Goal: Transaction & Acquisition: Obtain resource

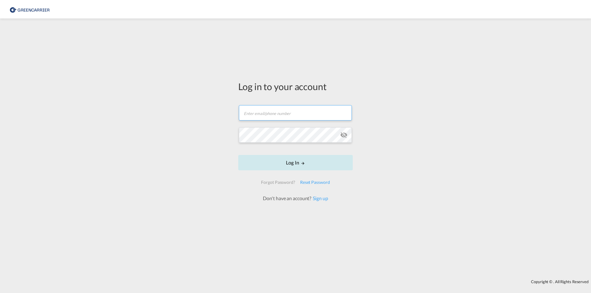
type input "[EMAIL_ADDRESS][DOMAIN_NAME]"
click at [279, 164] on button "Log In" at bounding box center [295, 162] width 114 height 15
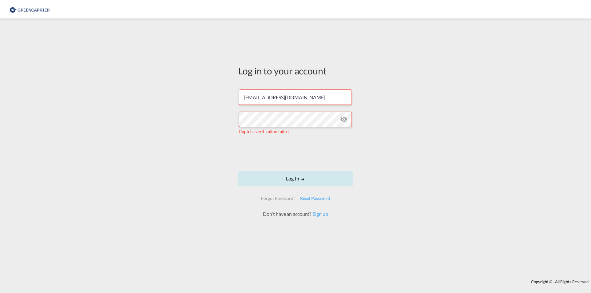
click at [274, 175] on button "Log In" at bounding box center [295, 178] width 114 height 15
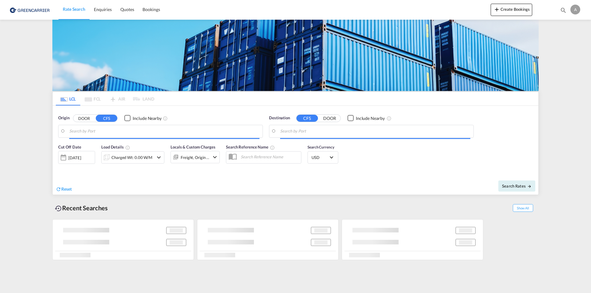
type input "[PERSON_NAME] ([PERSON_NAME]), [GEOGRAPHIC_DATA]"
type input "CZ-50601, Jicin"
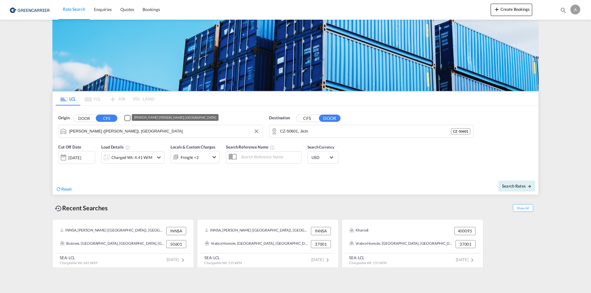
drag, startPoint x: 89, startPoint y: 130, endPoint x: 94, endPoint y: 133, distance: 6.6
click at [89, 130] on input "[PERSON_NAME] ([PERSON_NAME]), [GEOGRAPHIC_DATA]" at bounding box center [164, 131] width 190 height 9
click at [86, 119] on button "DOOR" at bounding box center [84, 118] width 22 height 7
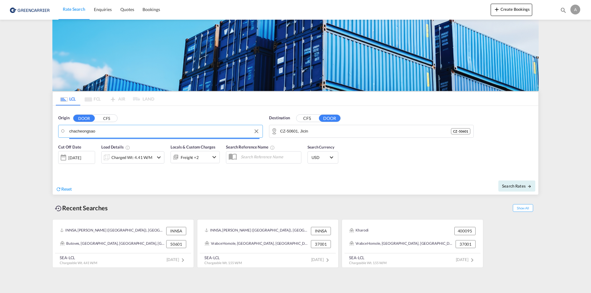
click at [107, 130] on input "chacheongsao" at bounding box center [164, 131] width 190 height 9
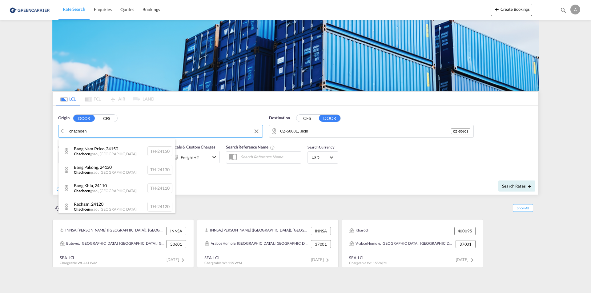
scroll to position [46, 0]
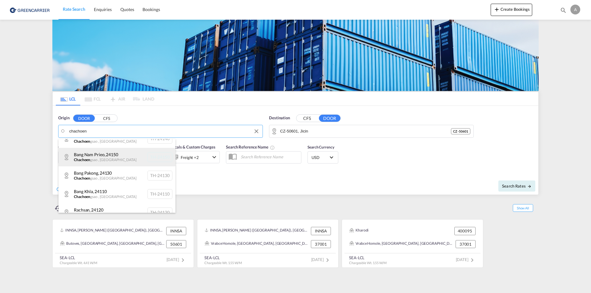
click at [105, 153] on div "Bang Nam Prieo , [GEOGRAPHIC_DATA] , [GEOGRAPHIC_DATA] TH-24150" at bounding box center [116, 157] width 117 height 18
type input "TH-24150, Bang Nam Prieo, [GEOGRAPHIC_DATA]"
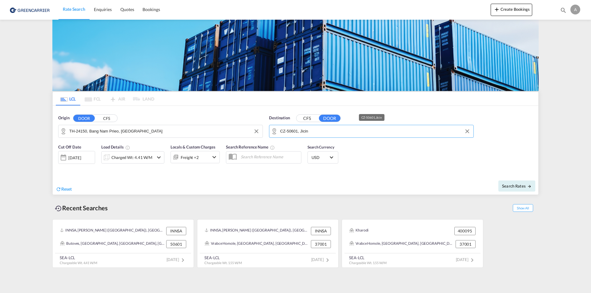
click at [318, 132] on input "CZ-50601, Jicin" at bounding box center [375, 131] width 190 height 9
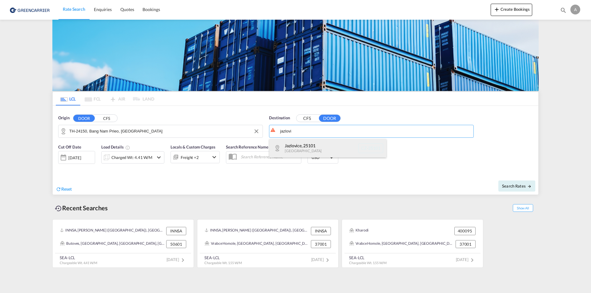
click at [297, 141] on div "Jazlovice , [GEOGRAPHIC_DATA] [GEOGRAPHIC_DATA]-25101" at bounding box center [327, 148] width 117 height 18
type input "CZ-25101, Jazlovice"
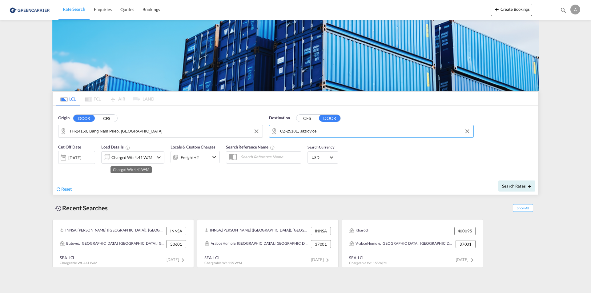
click at [113, 157] on div "Charged Wt: 4.41 W/M" at bounding box center [131, 157] width 41 height 9
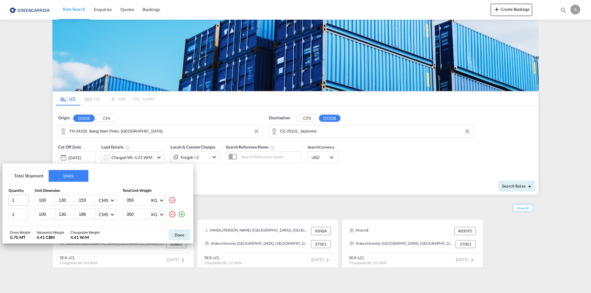
drag, startPoint x: 33, startPoint y: 200, endPoint x: 25, endPoint y: 200, distance: 8.0
click at [25, 200] on div "1 100 130 153 CMS CMS Inches 350 KG KG LB" at bounding box center [98, 200] width 179 height 11
type input "24"
type input "83"
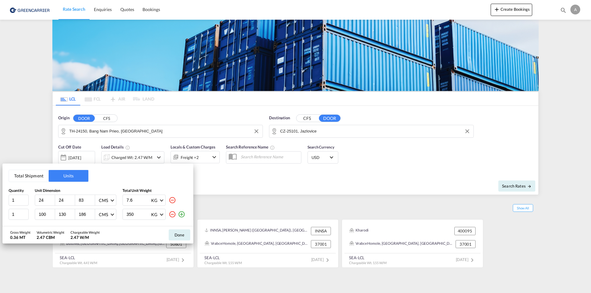
type input "7.6"
drag, startPoint x: 47, startPoint y: 214, endPoint x: 27, endPoint y: 214, distance: 20.0
click at [27, 214] on div "1 100 130 186 CMS CMS Inches 350 KG KG LB" at bounding box center [98, 214] width 179 height 11
type input "39"
type input "260"
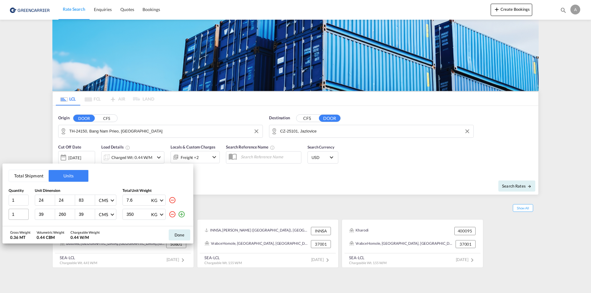
type input "39"
type input "23"
click at [181, 217] on md-icon "icon-plus-circle-outline" at bounding box center [181, 214] width 7 height 7
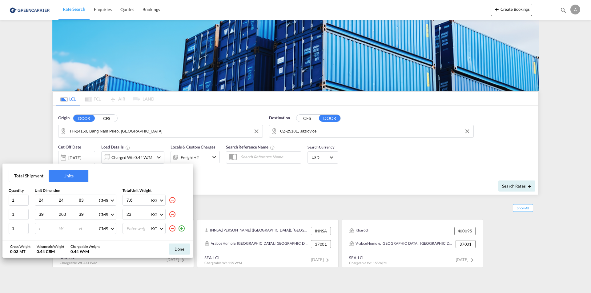
click at [49, 230] on input "number" at bounding box center [46, 229] width 17 height 6
type input "39"
type input "66"
type input "16"
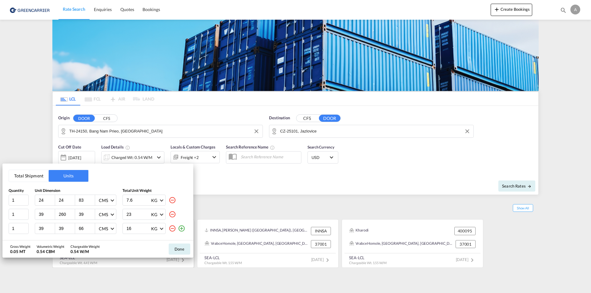
click at [181, 251] on button "Done" at bounding box center [180, 249] width 22 height 11
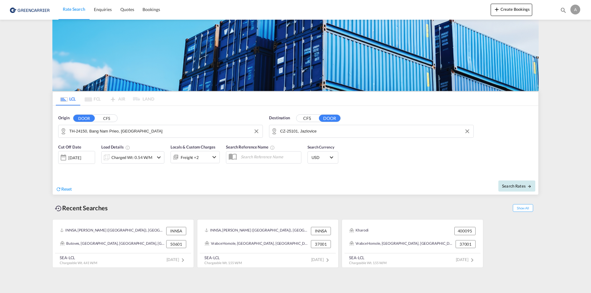
click at [511, 184] on span "Search Rates" at bounding box center [517, 186] width 30 height 5
type input "24150 to 25101 / [DATE]"
